Goal: Task Accomplishment & Management: Use online tool/utility

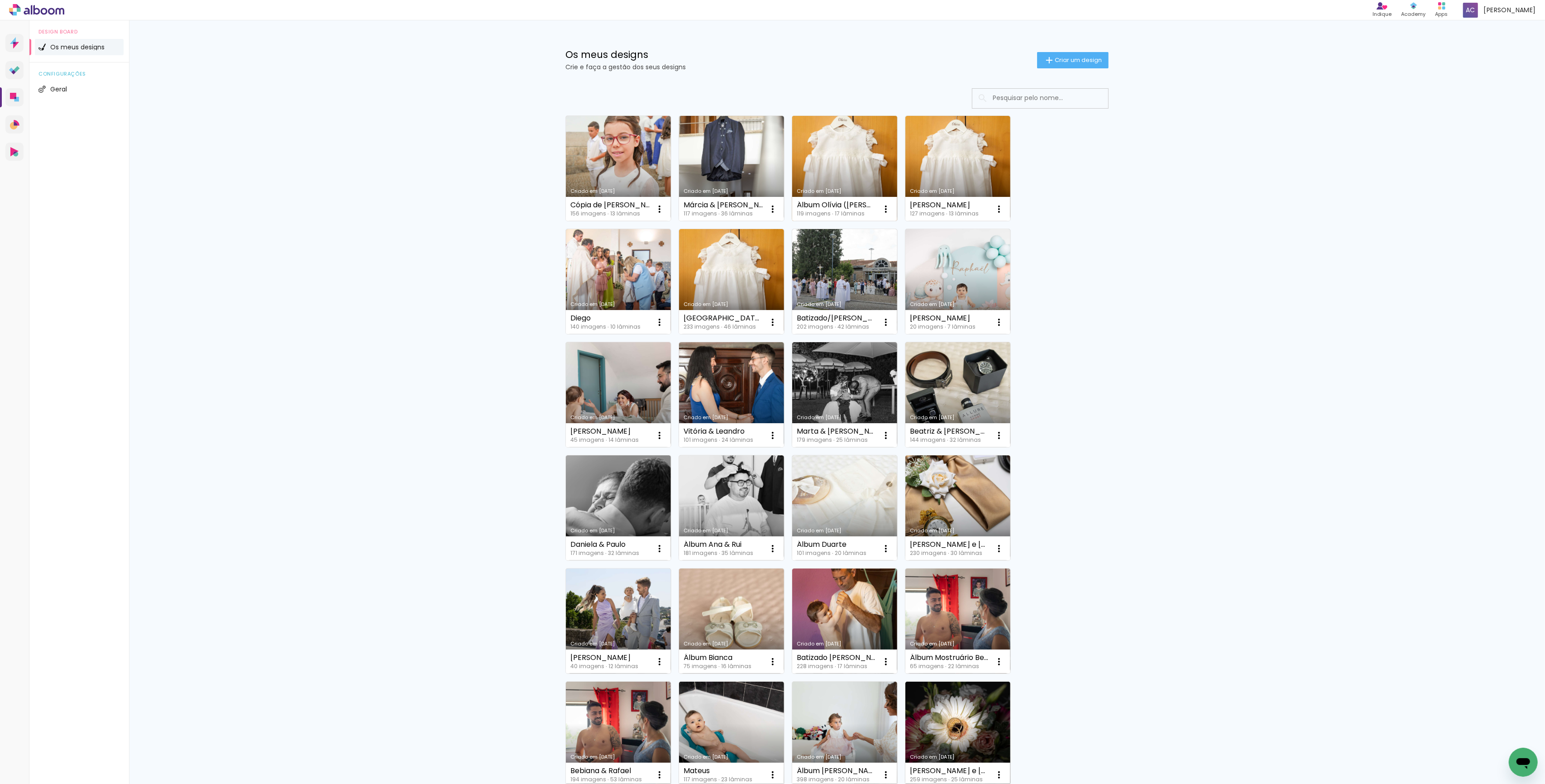
click at [836, 170] on link "Criado em [DATE]" at bounding box center [844, 168] width 105 height 105
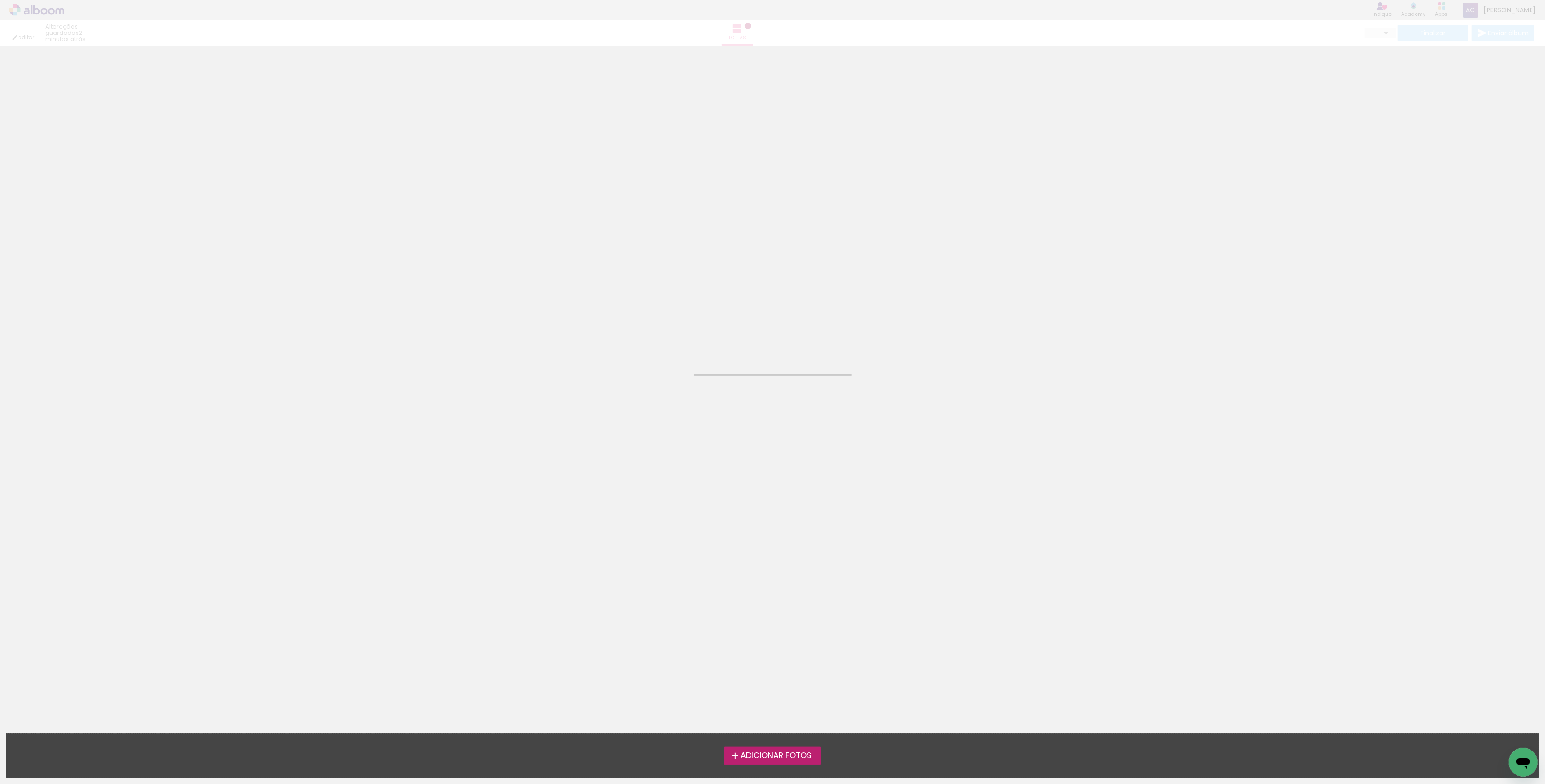
click at [836, 170] on neon-animated-pages "Confirmar Cancelar" at bounding box center [772, 415] width 1545 height 738
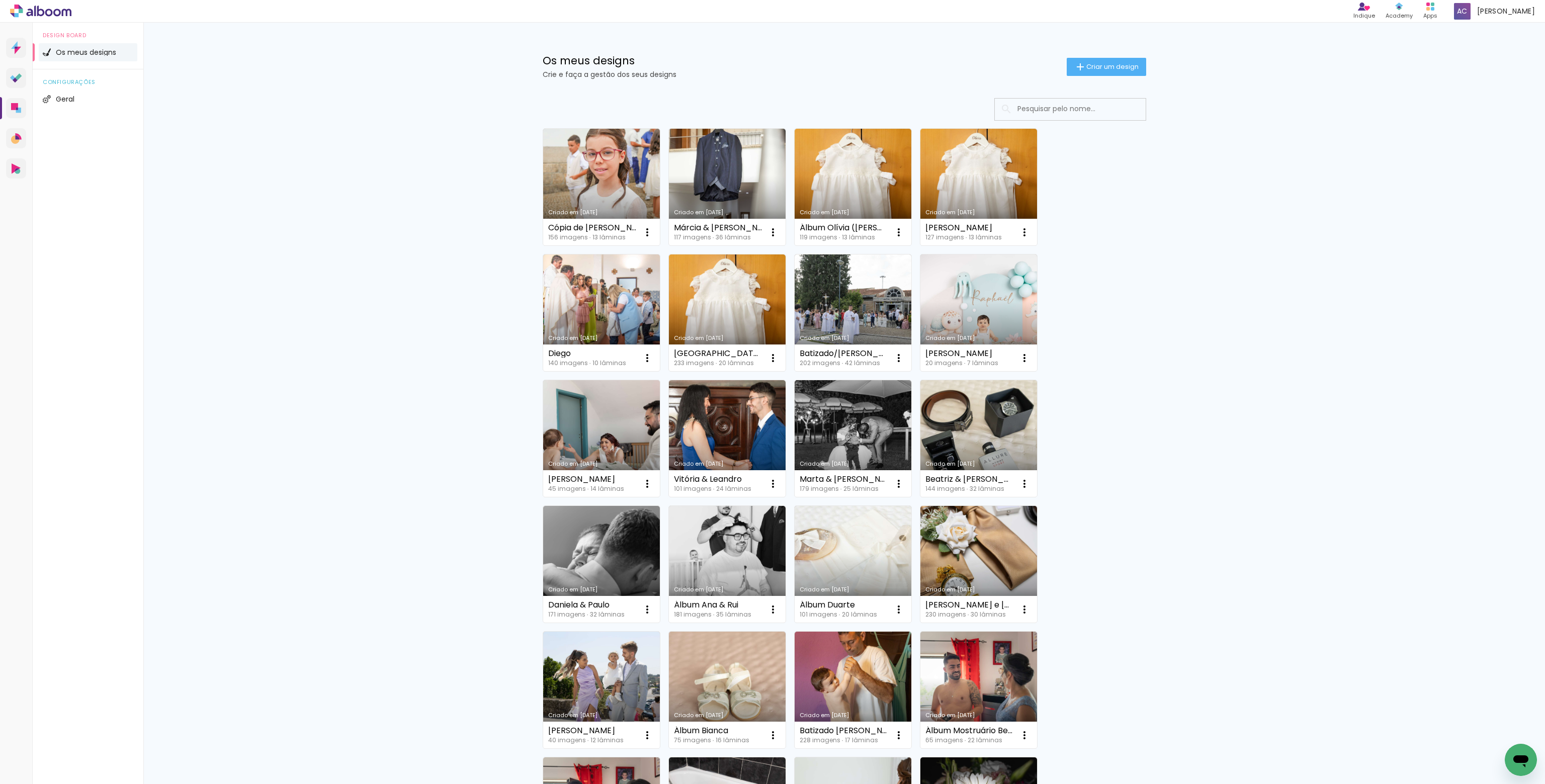
click at [1147, 230] on div "Criado em 26/09/25 Cópia de Matilde 156 imagens ∙ 13 lâminas Abrir Fazer uma có…" at bounding box center [844, 601] width 653 height 1026
click at [953, 184] on link "Criado em [DATE]" at bounding box center [978, 187] width 117 height 117
click at [850, 182] on link "Criado em [DATE]" at bounding box center [853, 187] width 117 height 117
click at [609, 173] on link "Criado em [DATE]" at bounding box center [601, 187] width 117 height 117
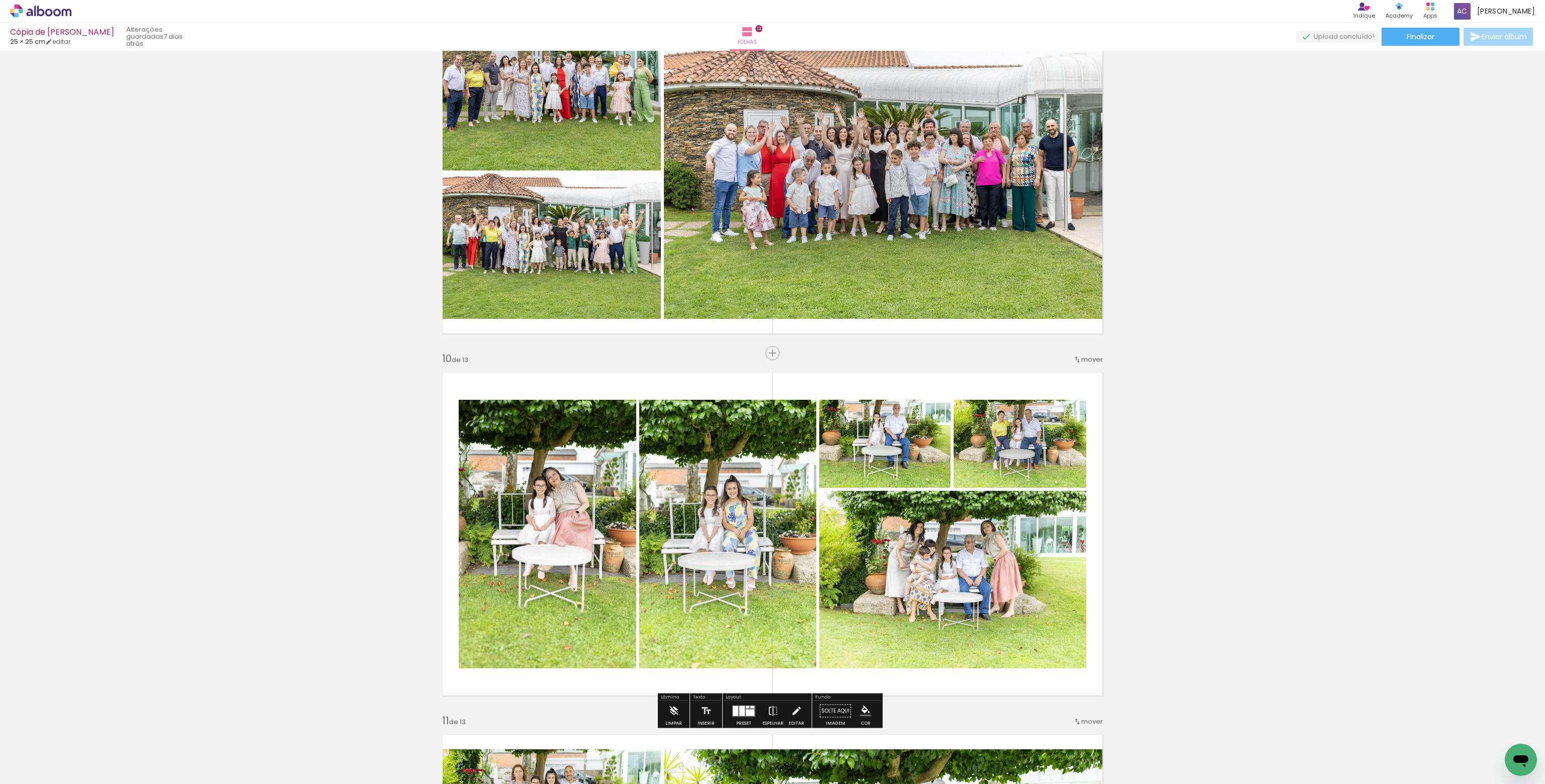
scroll to position [2966, 0]
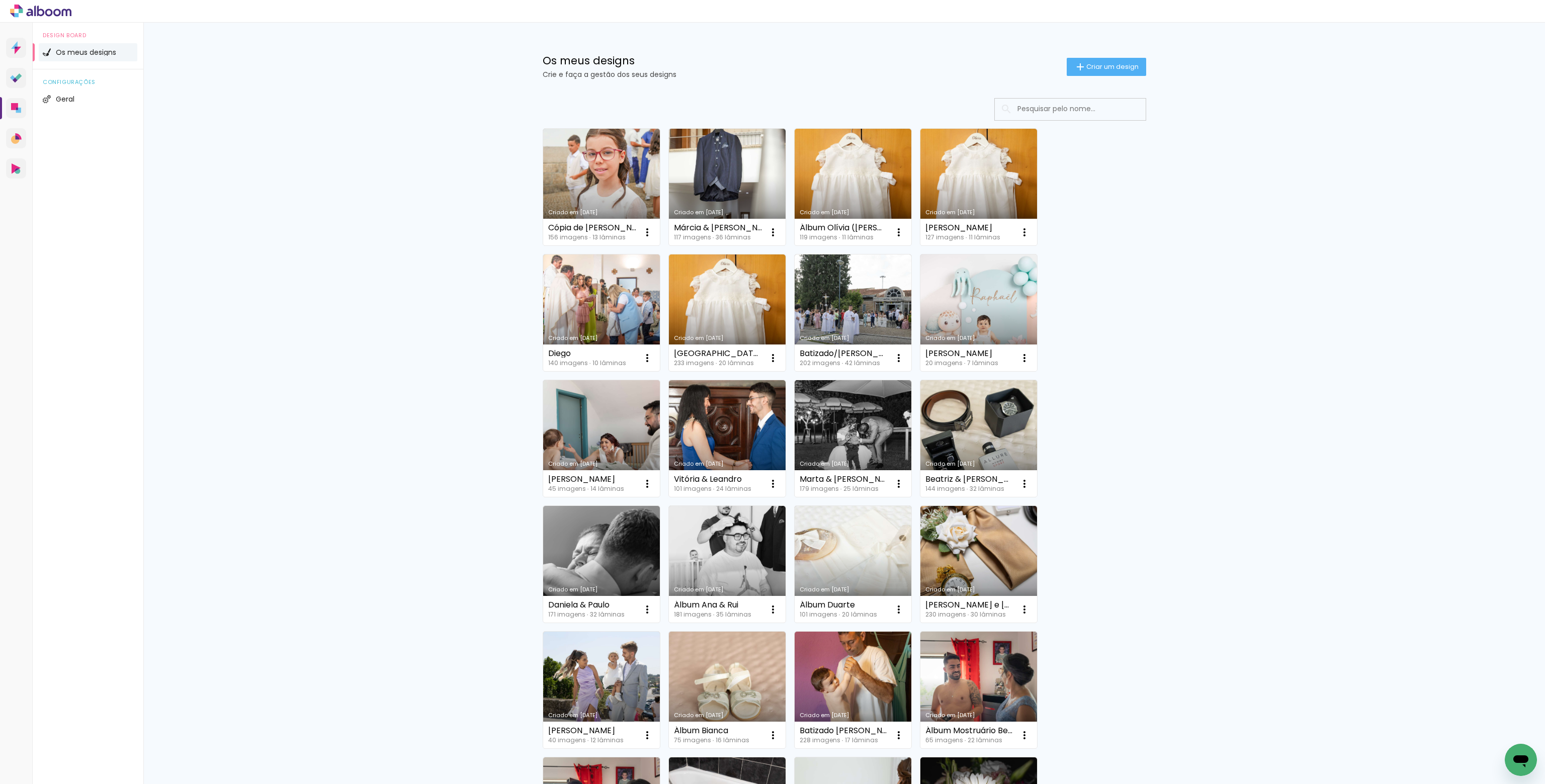
click at [986, 295] on link "Criado em [DATE]" at bounding box center [978, 312] width 117 height 117
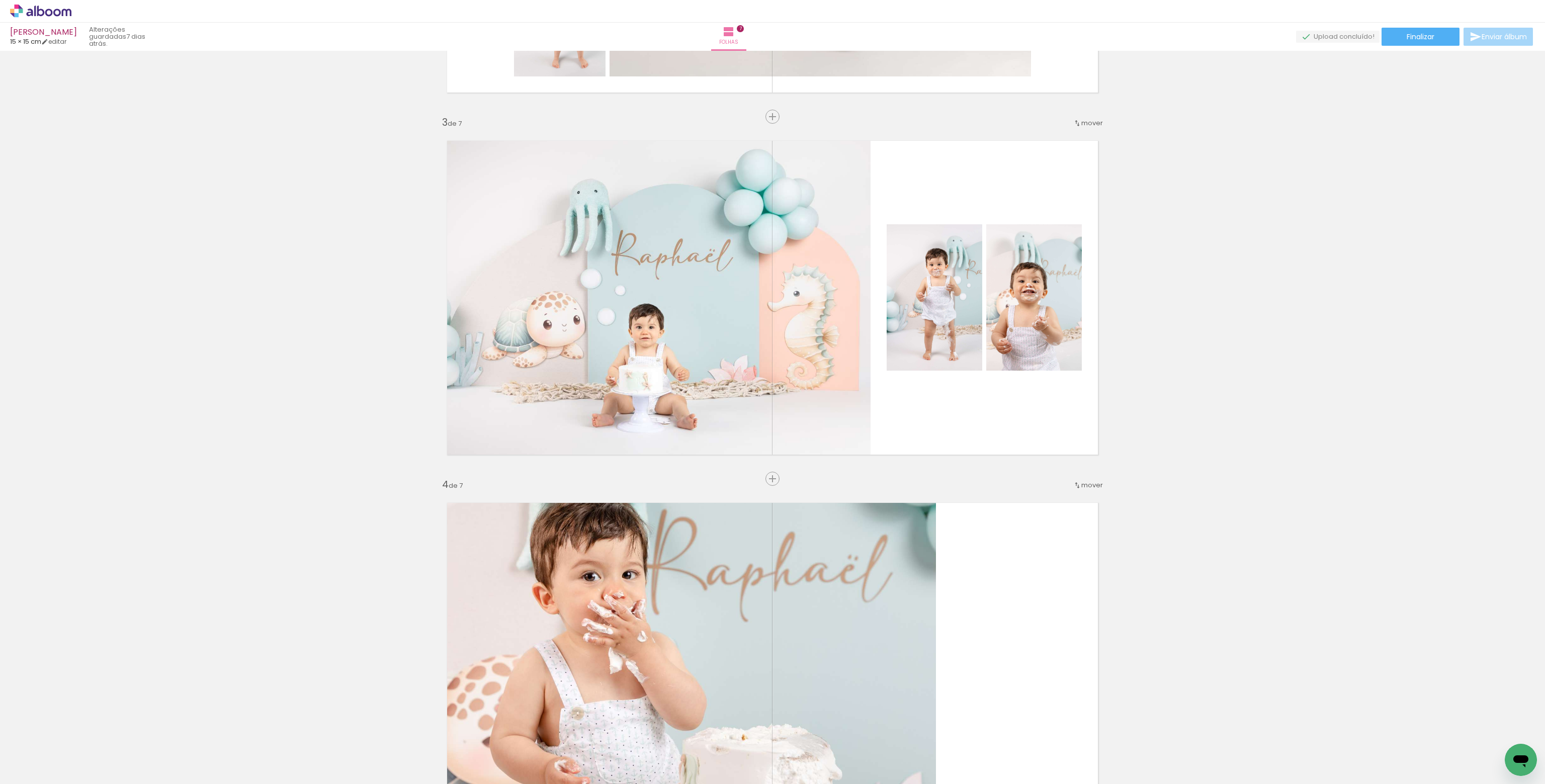
scroll to position [653, 0]
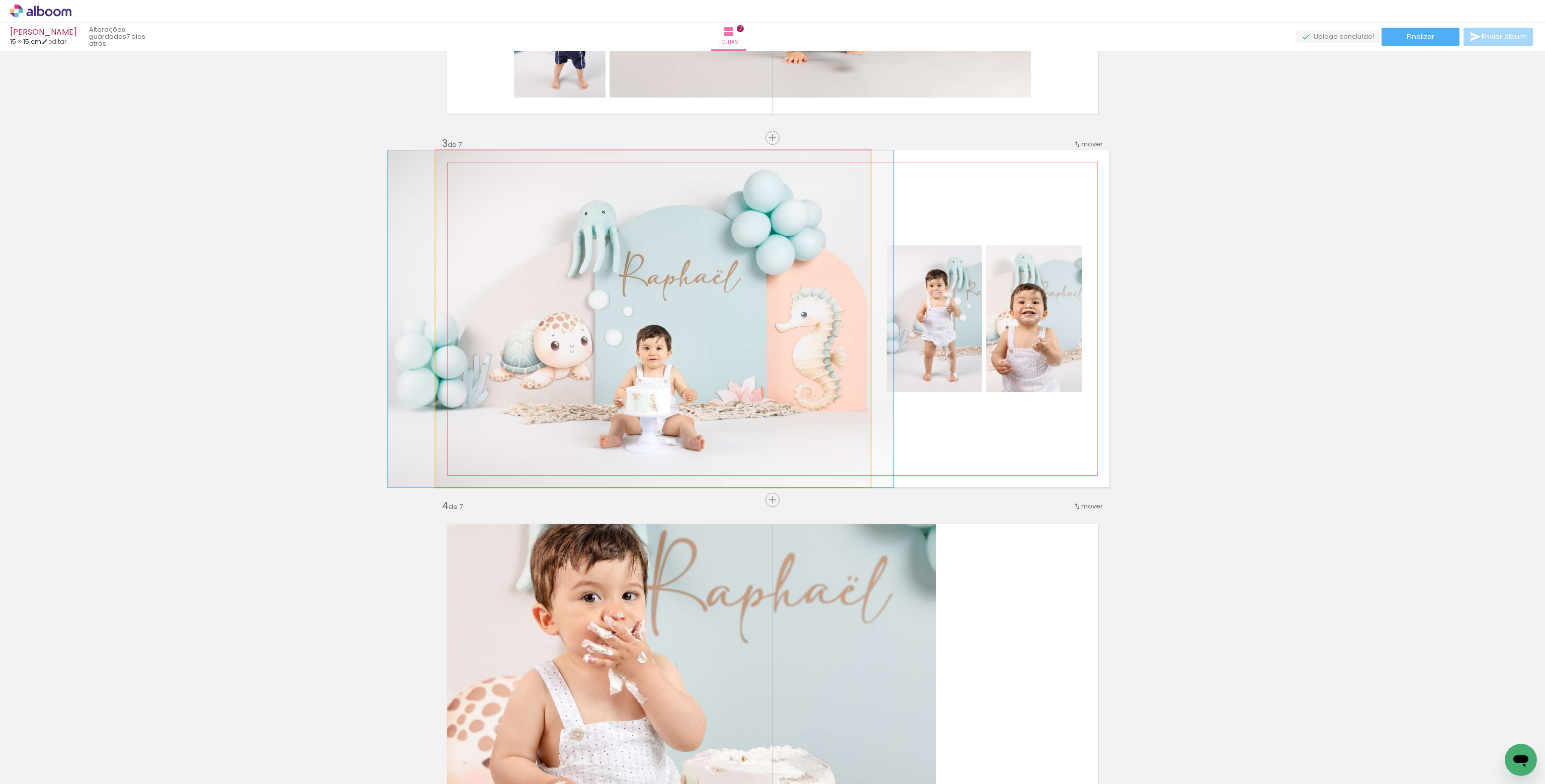
drag, startPoint x: 676, startPoint y: 359, endPoint x: 684, endPoint y: 359, distance: 8.0
drag, startPoint x: 670, startPoint y: 334, endPoint x: 675, endPoint y: 339, distance: 7.1
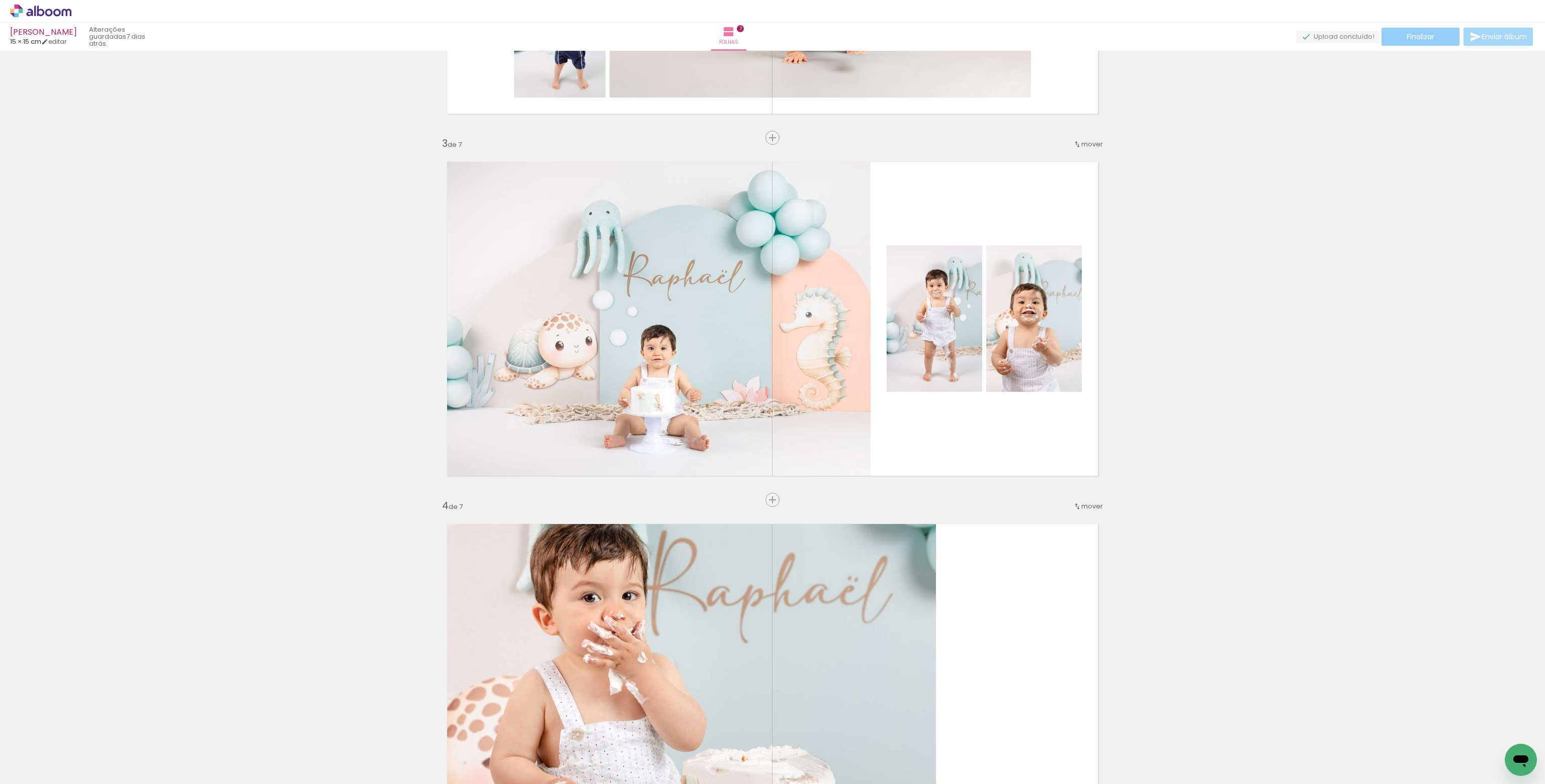
click at [1414, 37] on span "Finalizar" at bounding box center [1421, 37] width 28 height 7
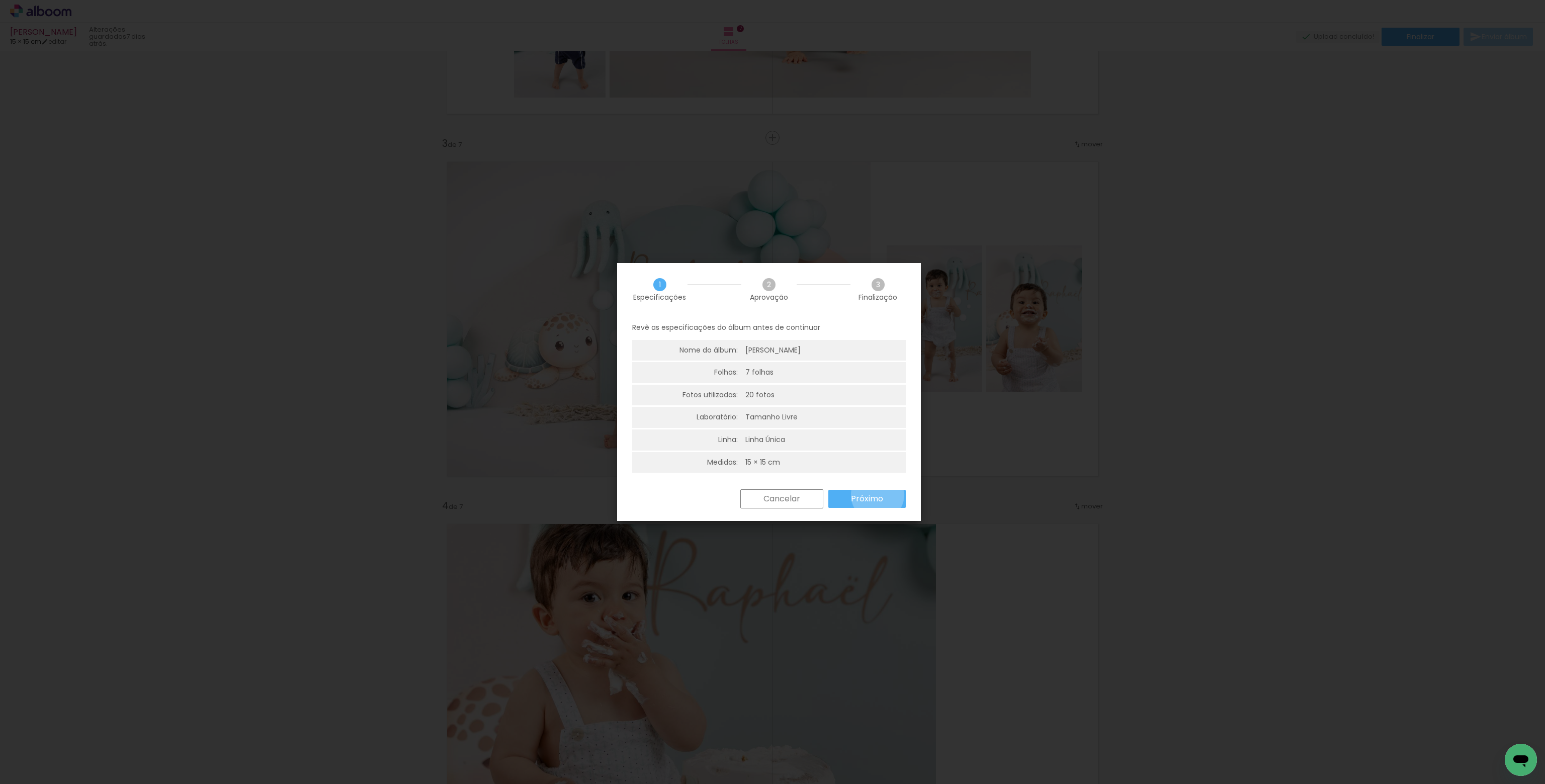
click at [0, 0] on slot "Próximo" at bounding box center [0, 0] width 0 height 0
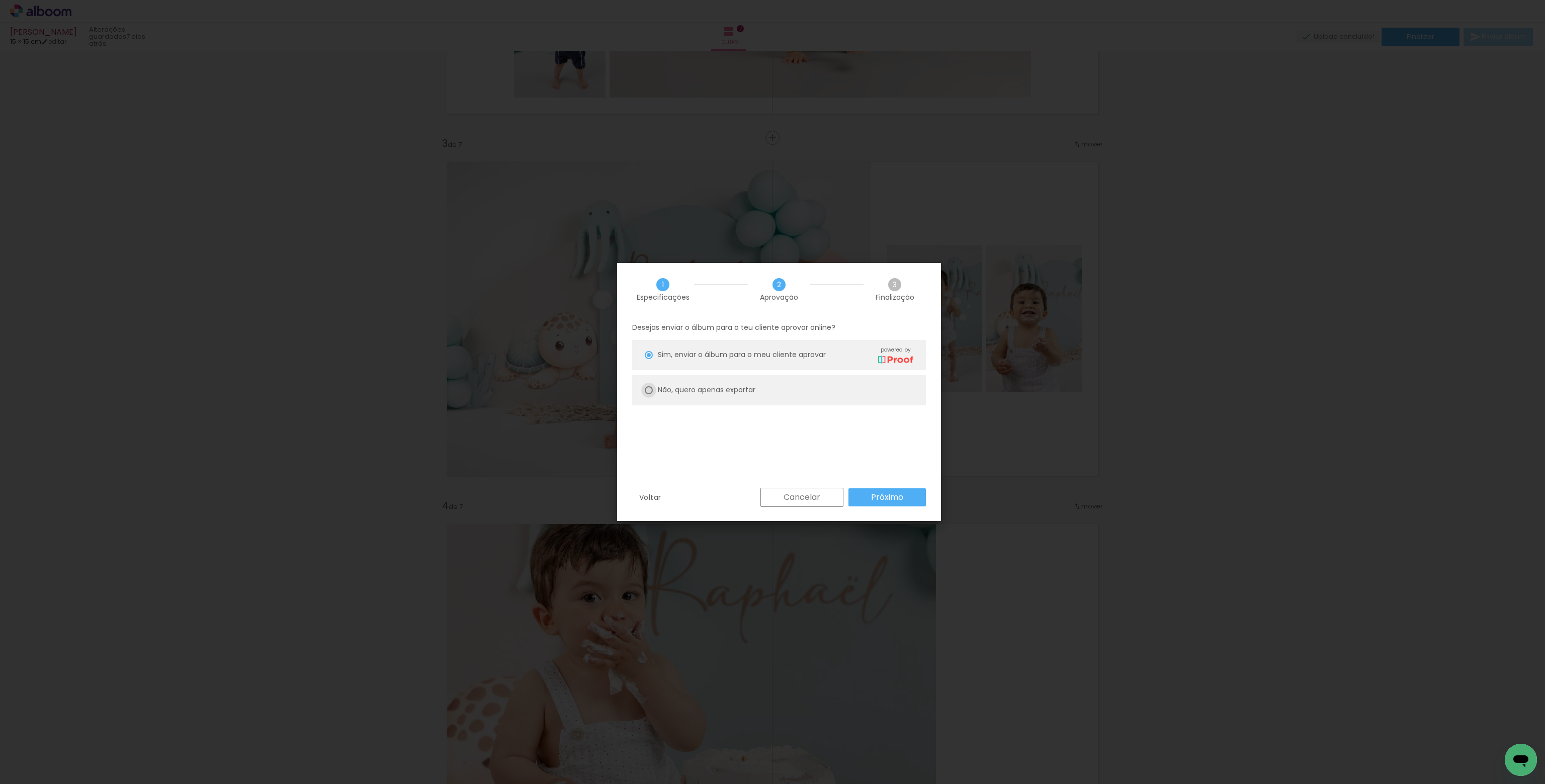
click at [649, 389] on div at bounding box center [648, 389] width 8 height 8
type paper-radio-button "on"
click at [0, 0] on slot "Próximo" at bounding box center [0, 0] width 0 height 0
type input "Alta, 300 DPI"
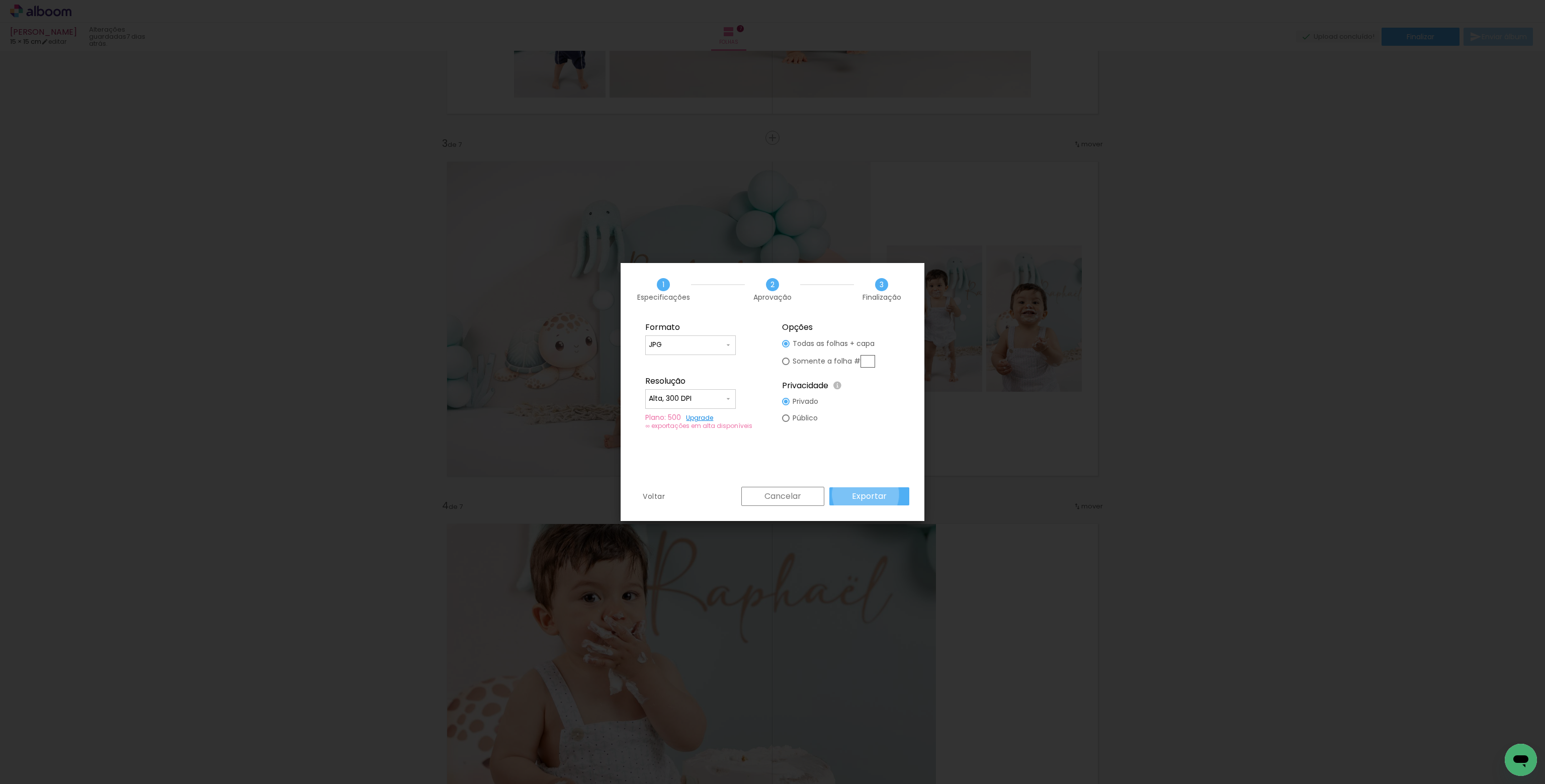
click at [0, 0] on slot "Exportar" at bounding box center [0, 0] width 0 height 0
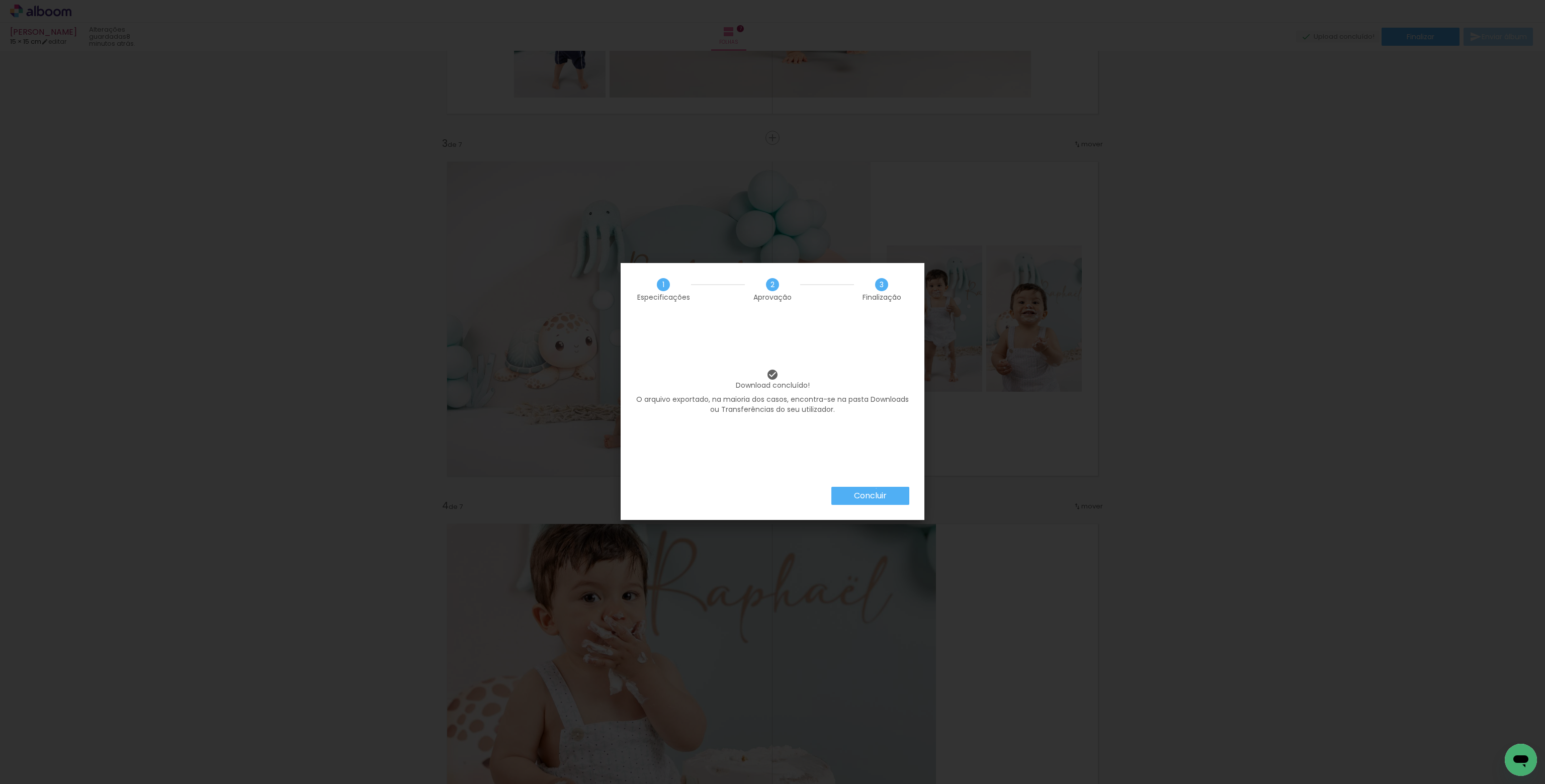
click at [875, 488] on paper-button "Concluir" at bounding box center [870, 495] width 78 height 18
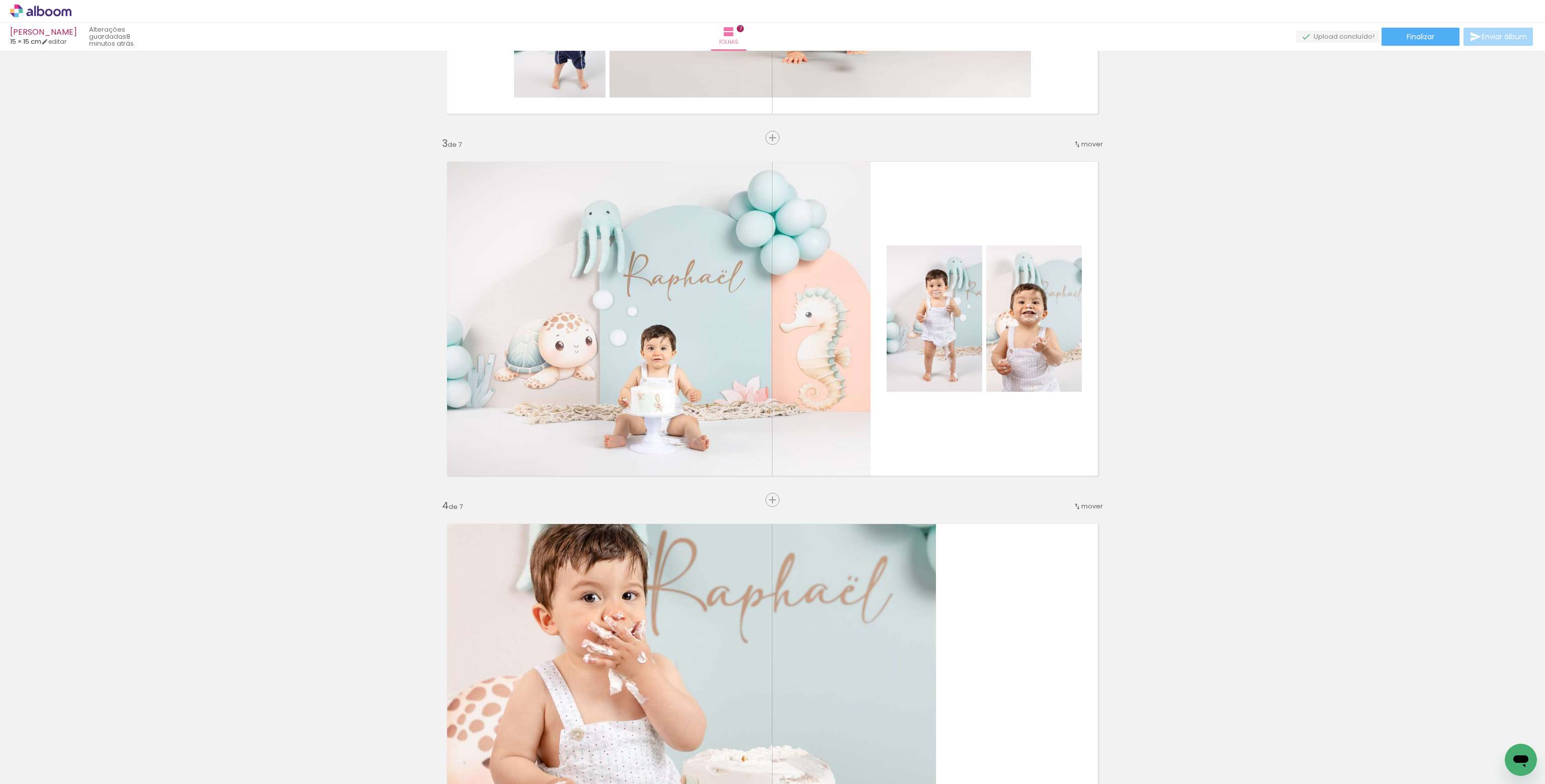
click at [47, 9] on icon at bounding box center [40, 11] width 61 height 13
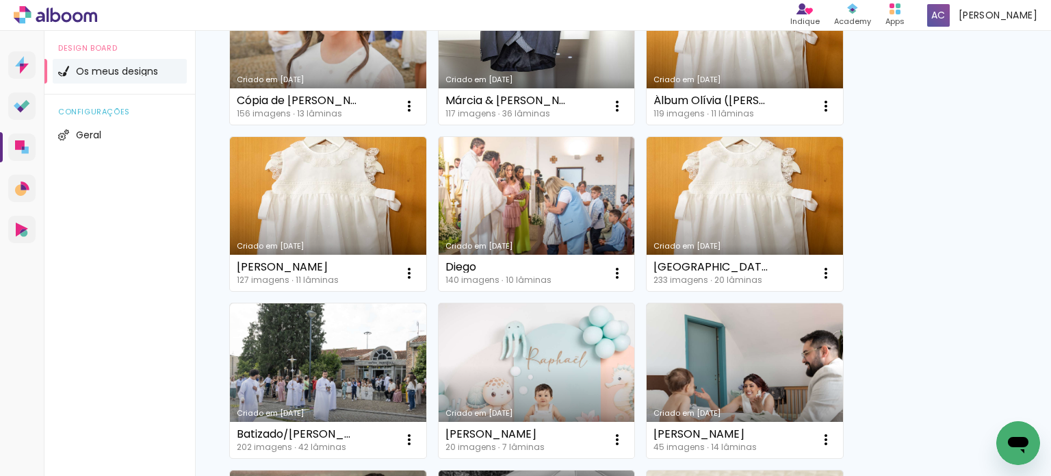
scroll to position [274, 0]
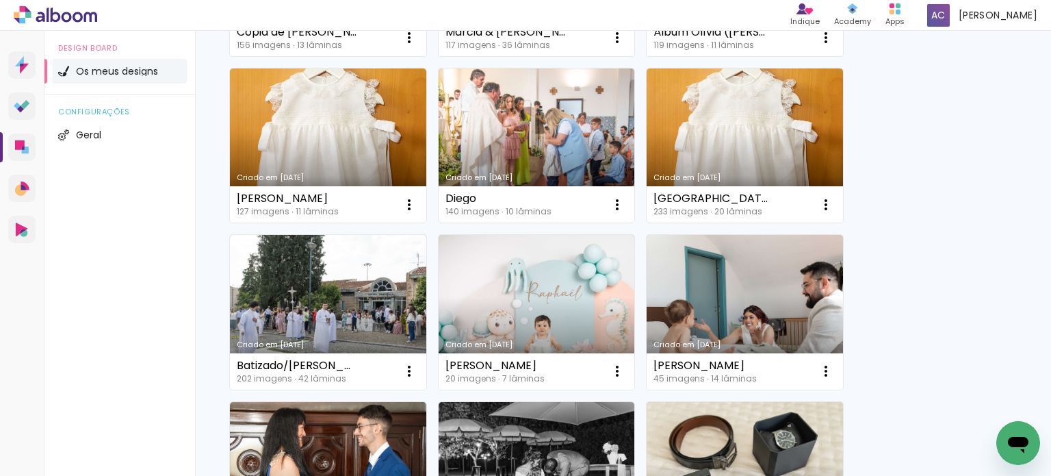
click at [289, 298] on link "Criado em [DATE]" at bounding box center [328, 312] width 196 height 155
